Goal: Find specific page/section: Find specific page/section

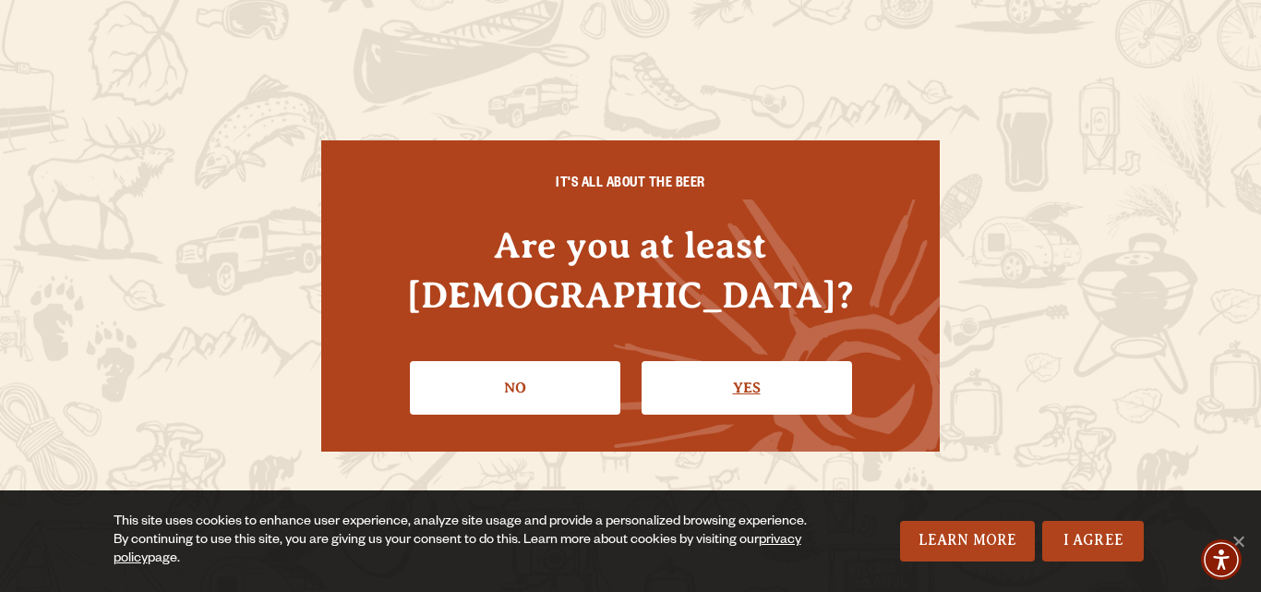
click at [738, 365] on link "Yes" at bounding box center [746, 388] width 210 height 54
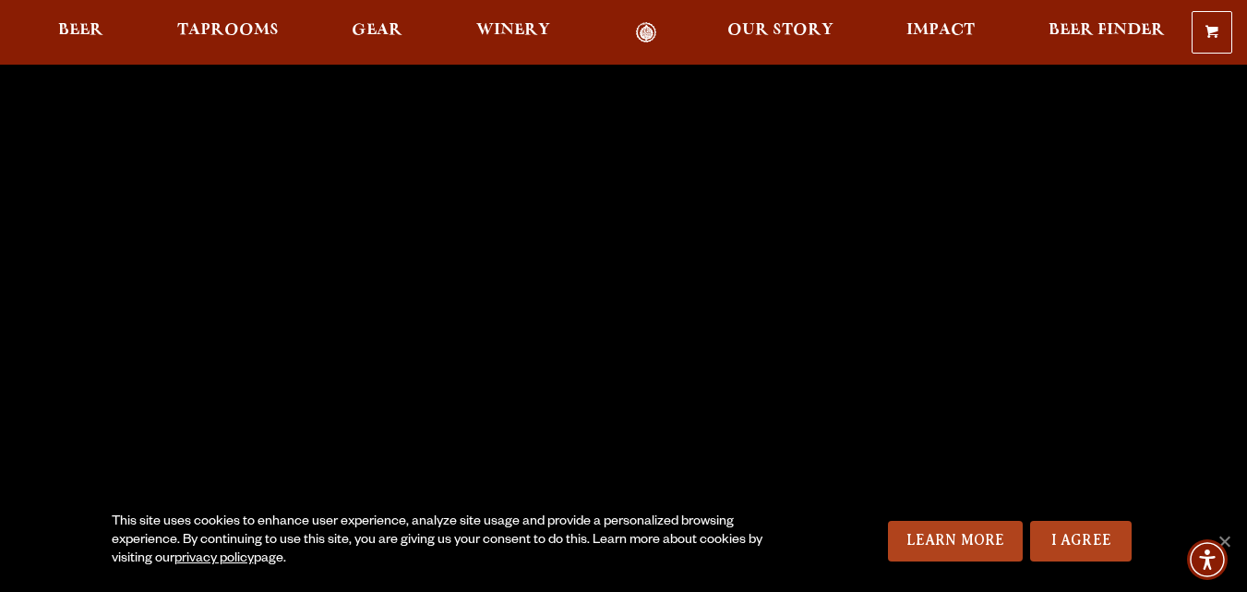
scroll to position [37, 0]
click at [1110, 537] on link "I Agree" at bounding box center [1081, 541] width 102 height 41
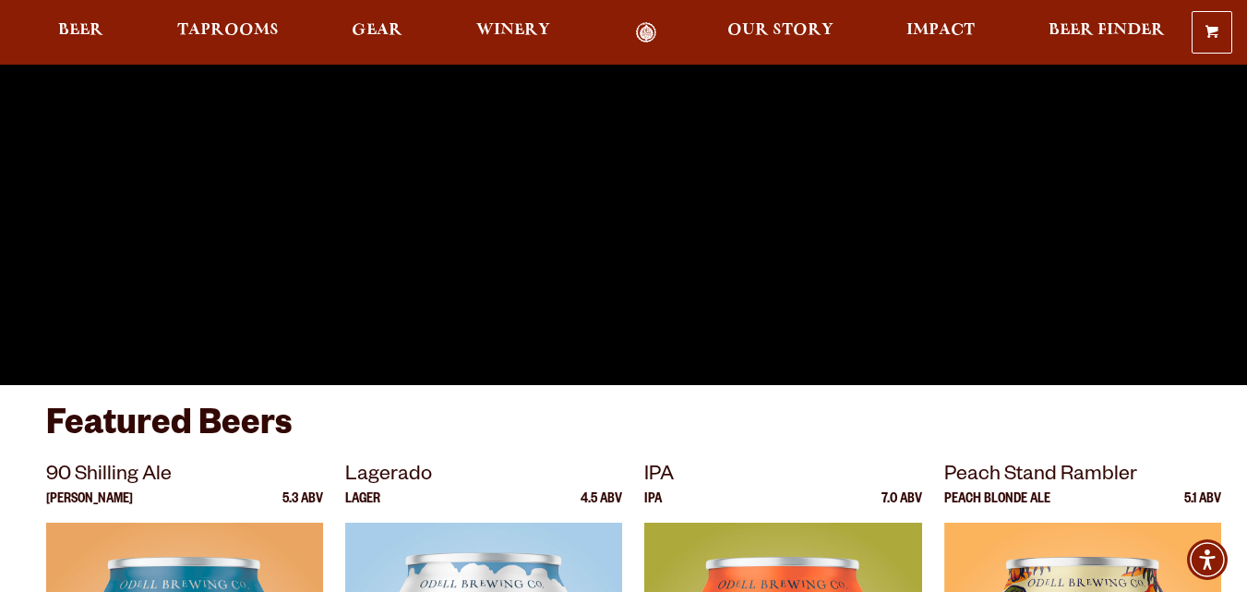
scroll to position [258, 0]
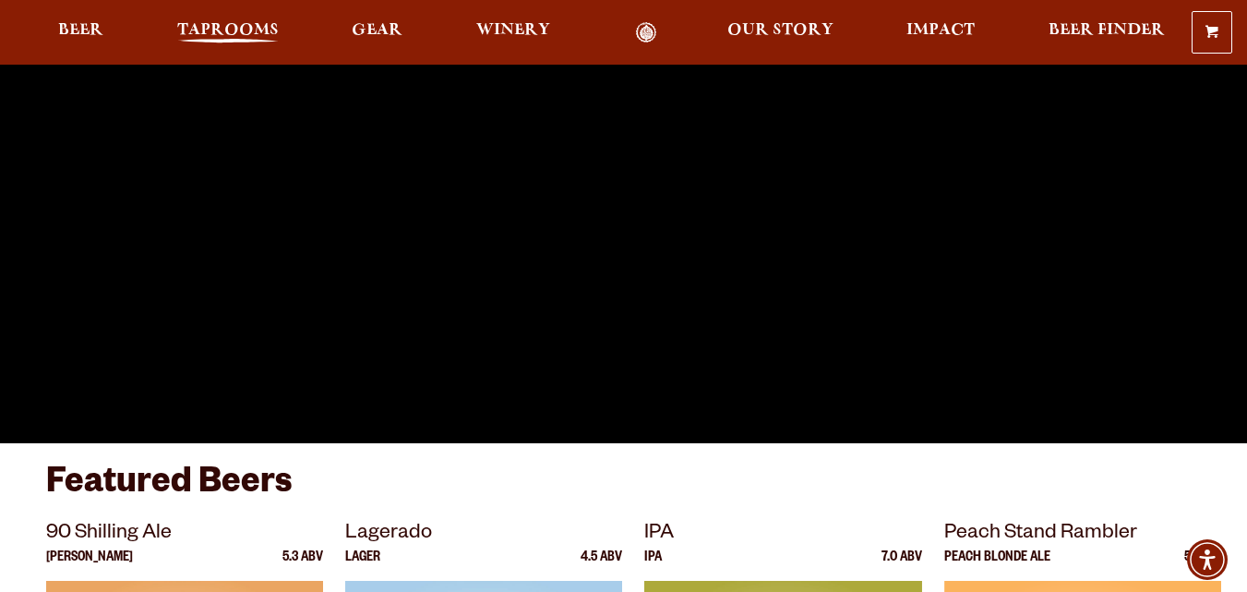
click at [232, 24] on span "Taprooms" at bounding box center [228, 30] width 102 height 15
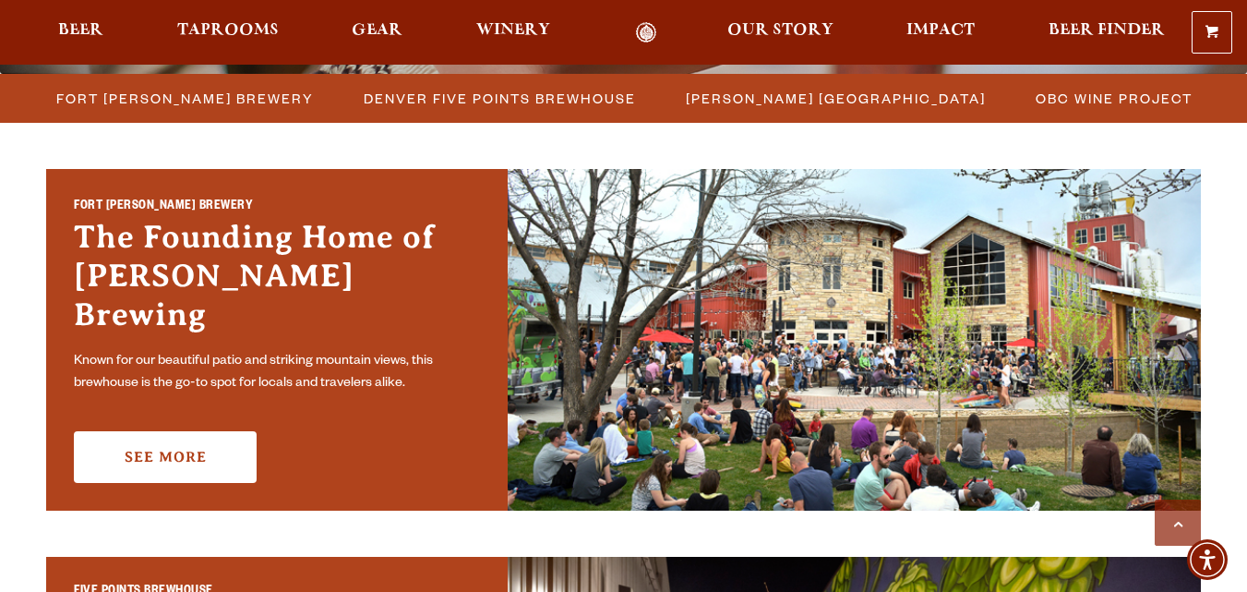
scroll to position [480, 0]
